Goal: Task Accomplishment & Management: Use online tool/utility

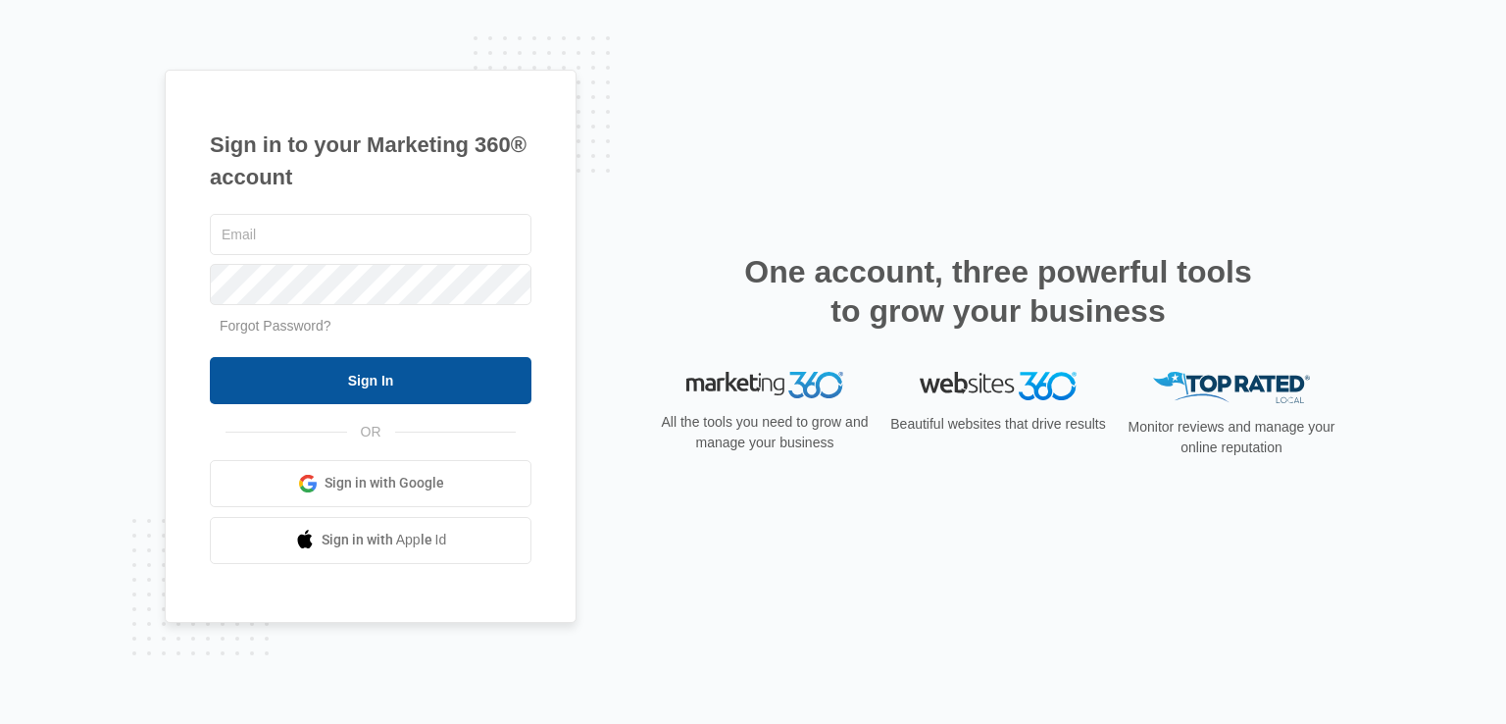
type input "[EMAIL_ADDRESS][DOMAIN_NAME]"
click at [264, 368] on input "Sign In" at bounding box center [371, 380] width 322 height 47
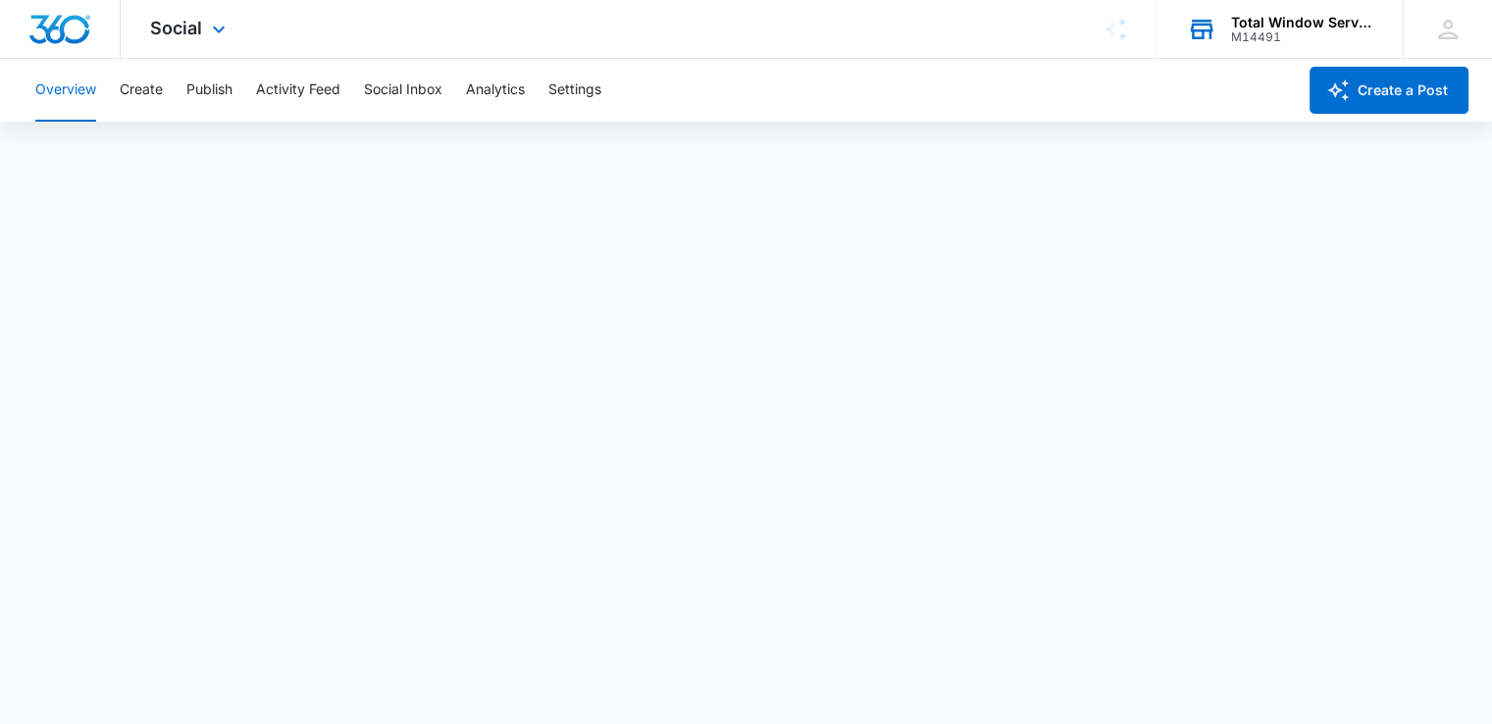
click at [1304, 36] on div "M14491" at bounding box center [1302, 37] width 143 height 14
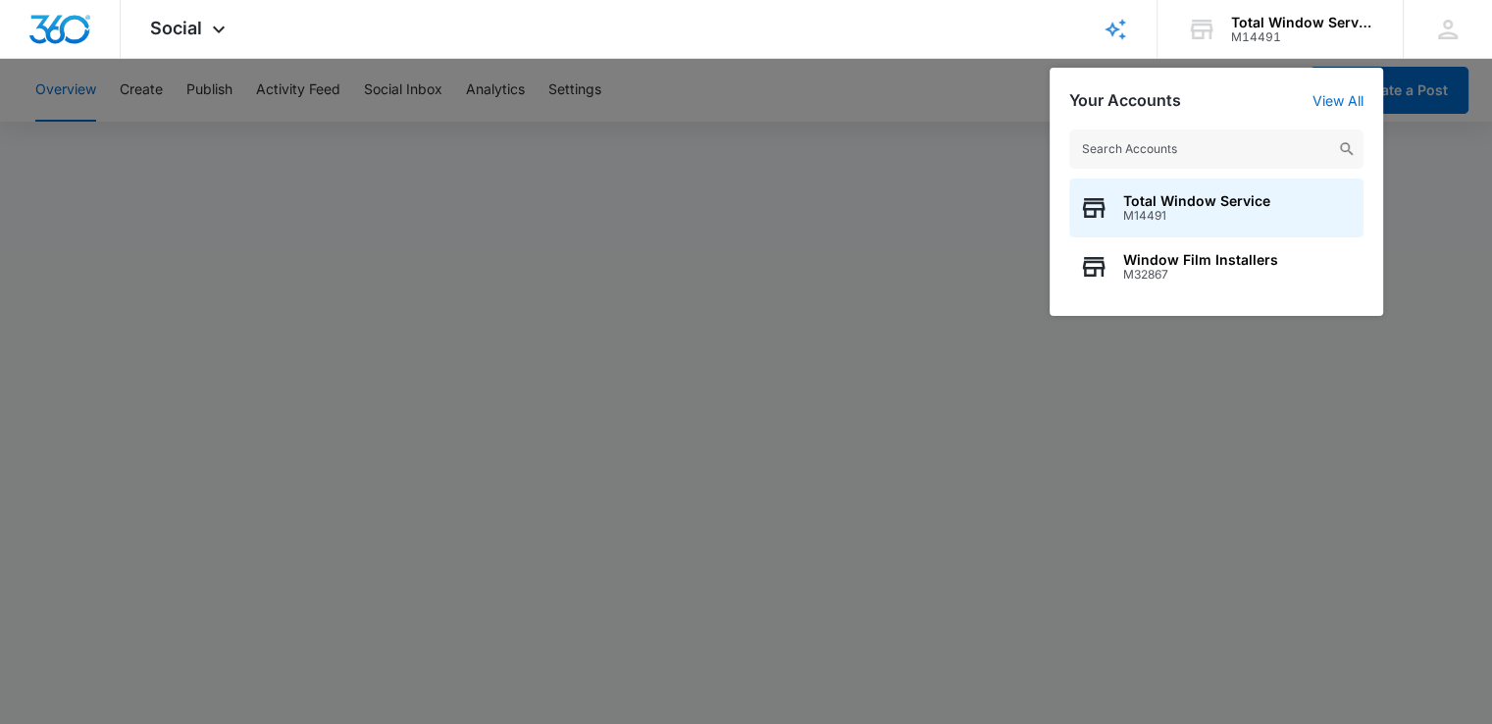
click at [1049, 479] on div at bounding box center [746, 362] width 1492 height 724
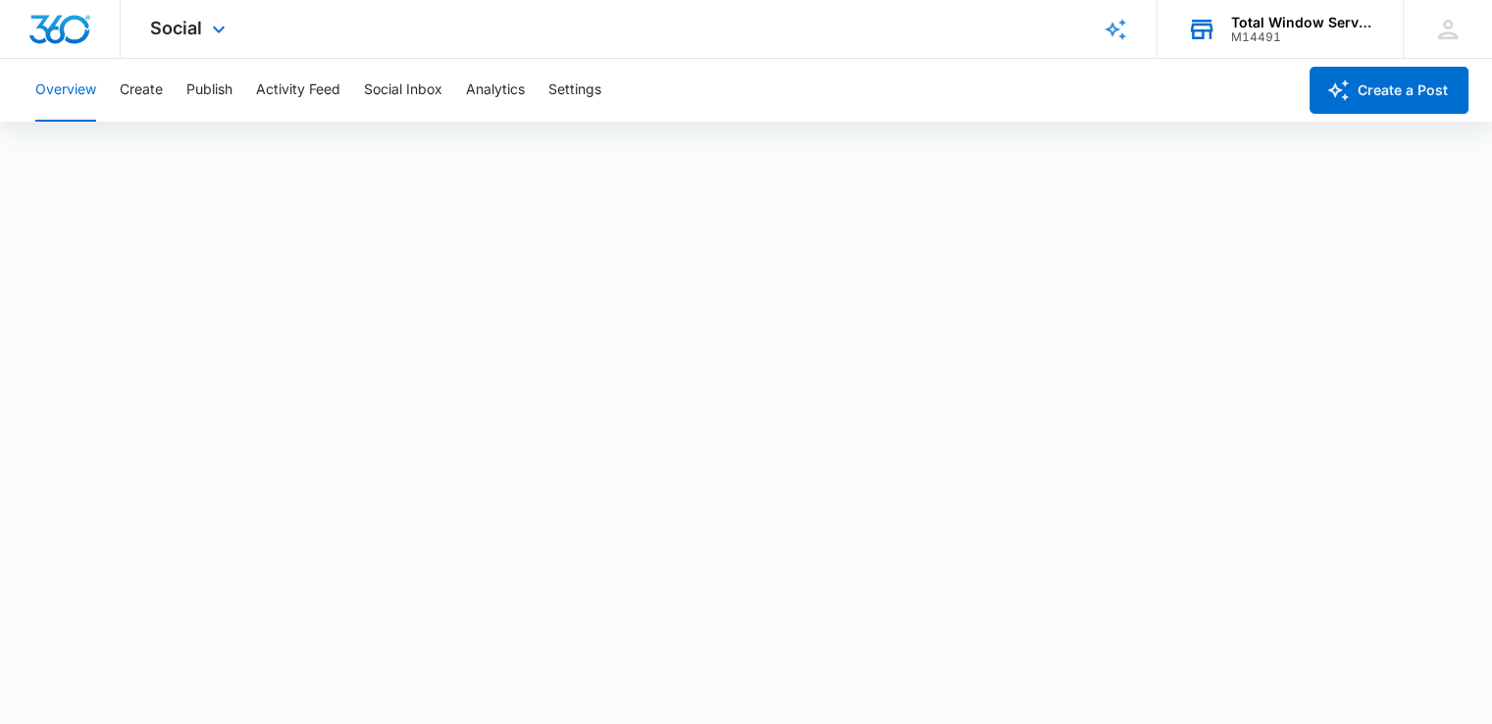
click at [1264, 32] on div "M14491" at bounding box center [1302, 37] width 143 height 14
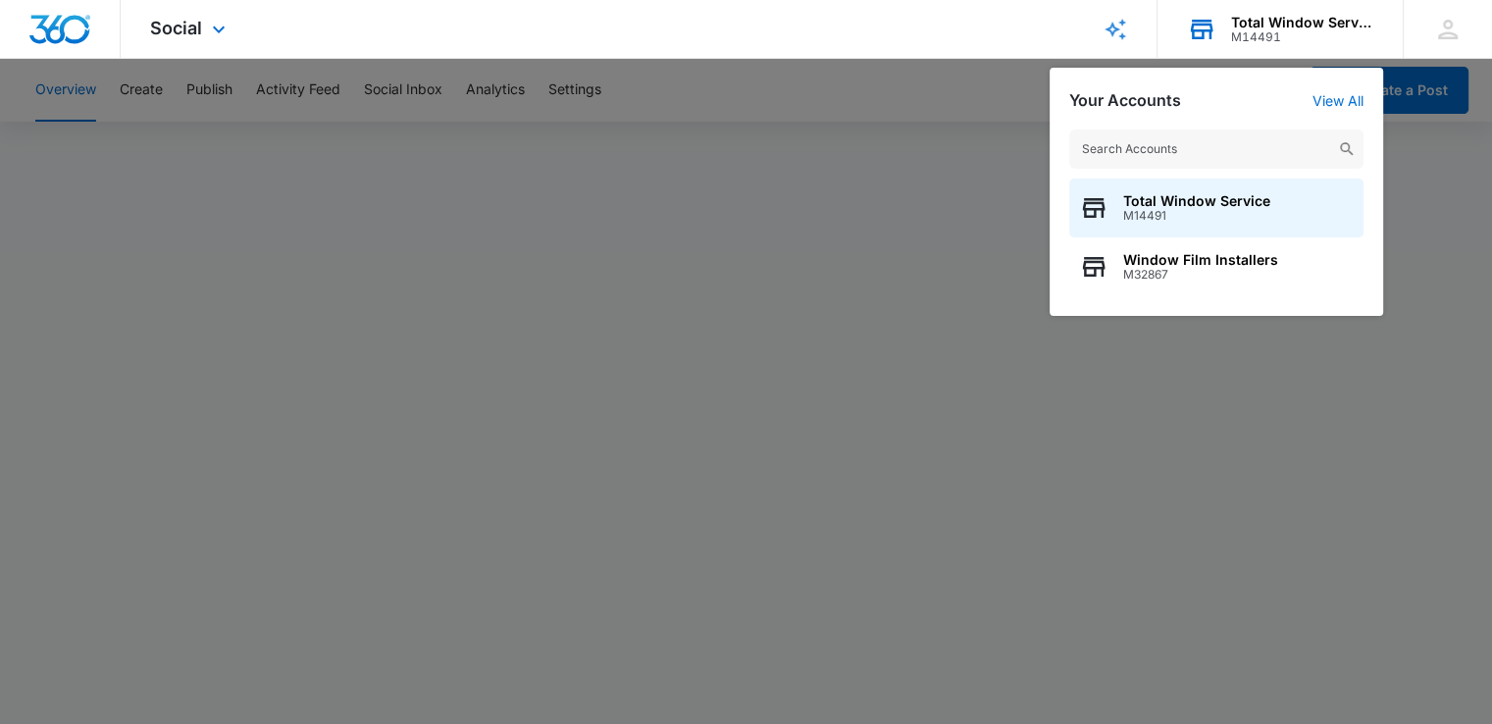
click at [1267, 32] on div "M14491" at bounding box center [1302, 37] width 143 height 14
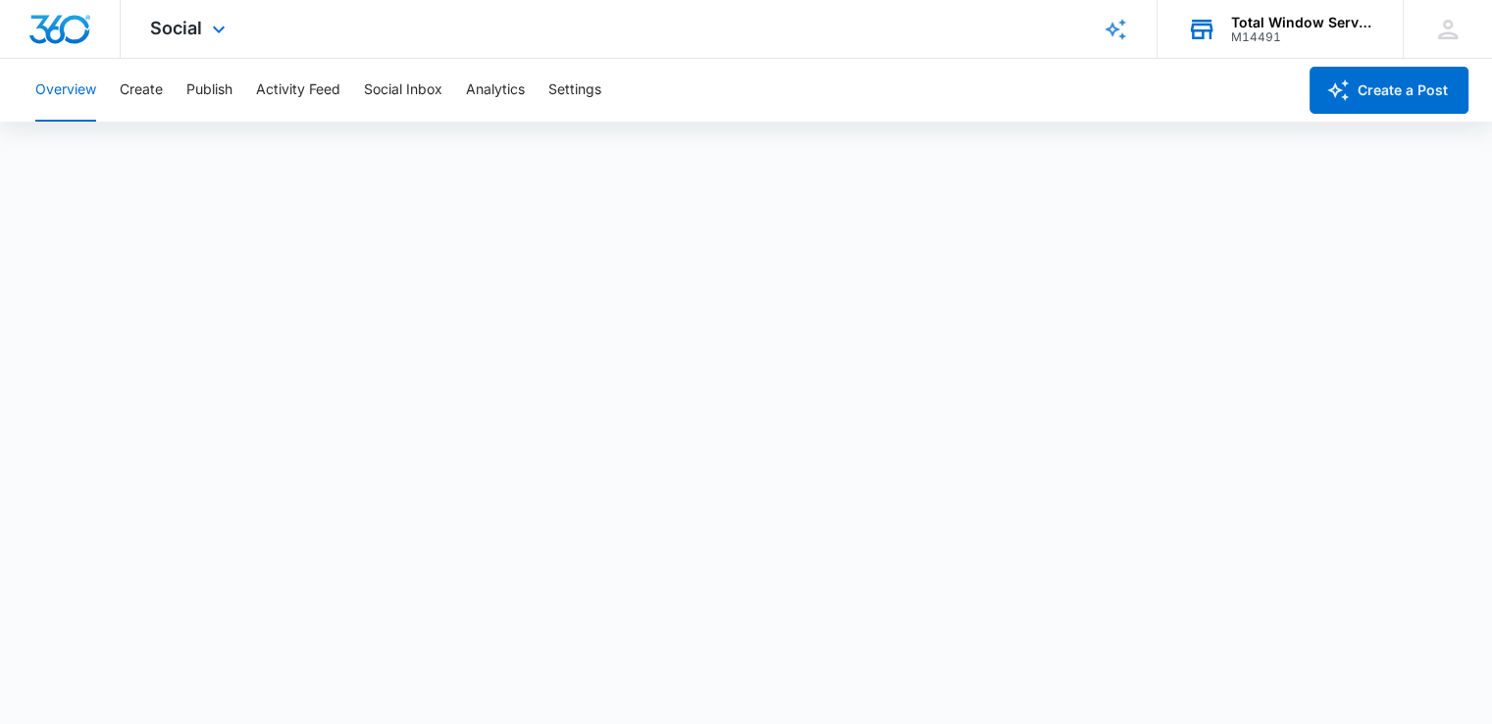
click at [1332, 26] on div "Total Window Service" at bounding box center [1302, 23] width 143 height 16
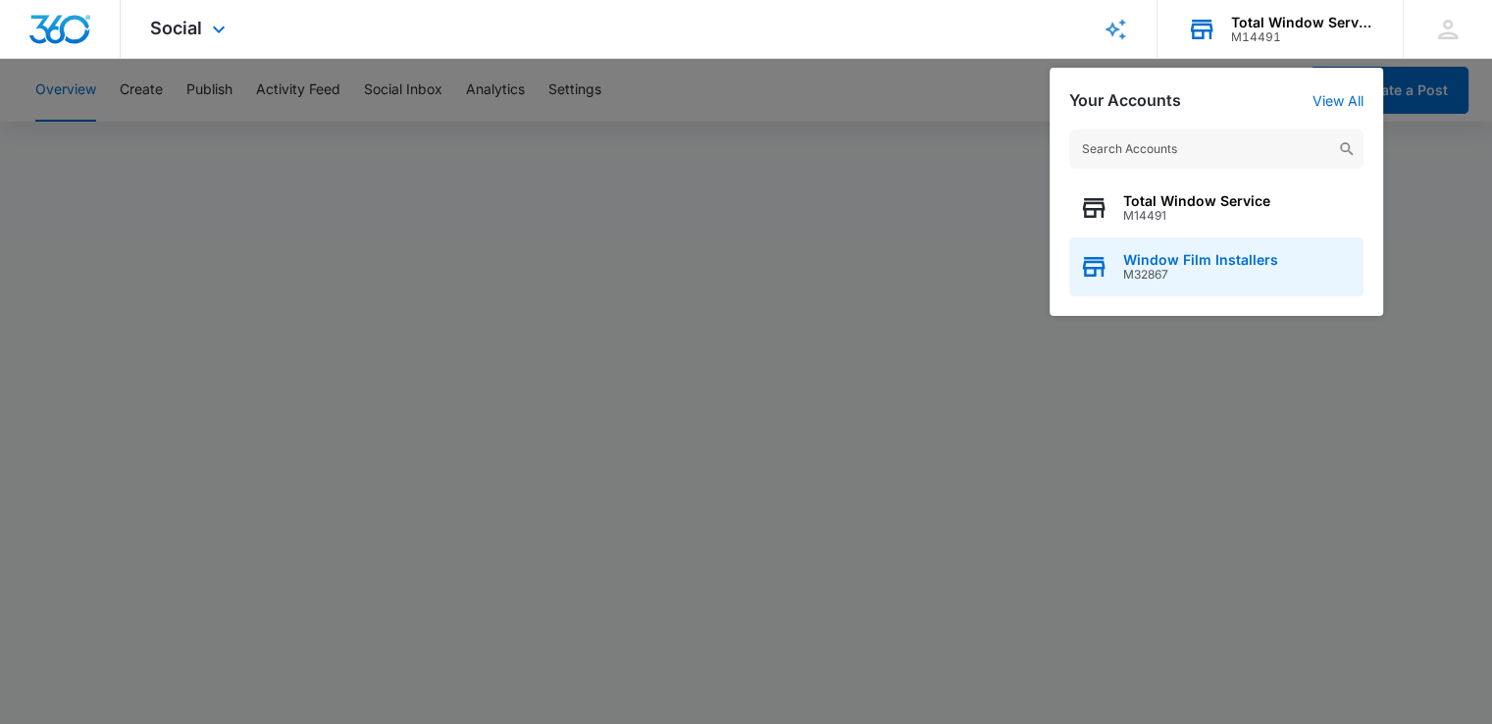
click at [1133, 264] on span "Window Film Installers" at bounding box center [1200, 260] width 155 height 16
